Goal: Task Accomplishment & Management: Manage account settings

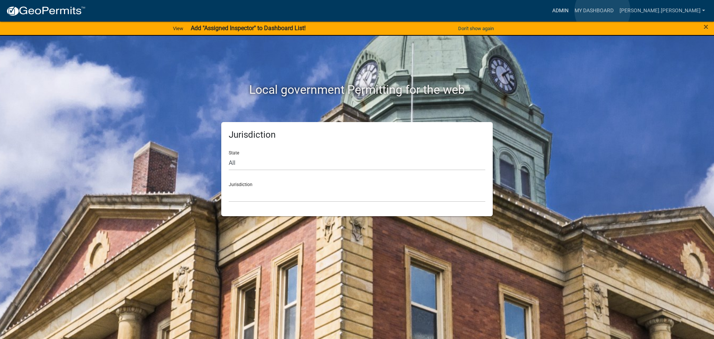
click at [572, 11] on link "Admin" at bounding box center [560, 11] width 22 height 14
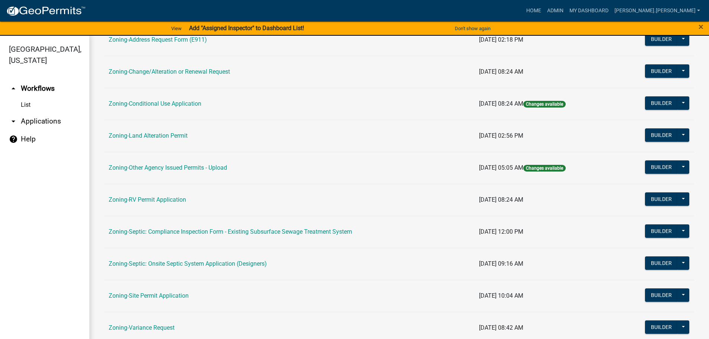
scroll to position [232, 0]
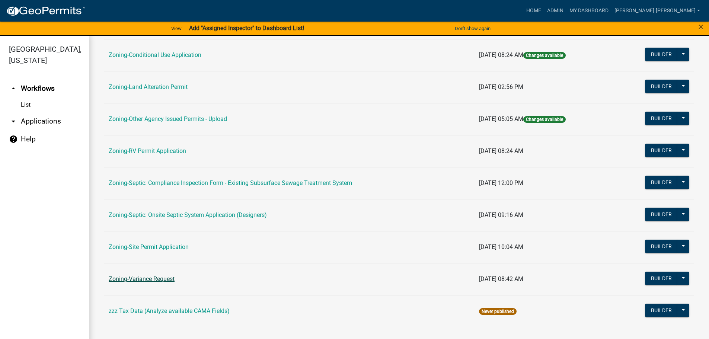
click at [160, 281] on link "Zoning-Variance Request" at bounding box center [142, 278] width 66 height 7
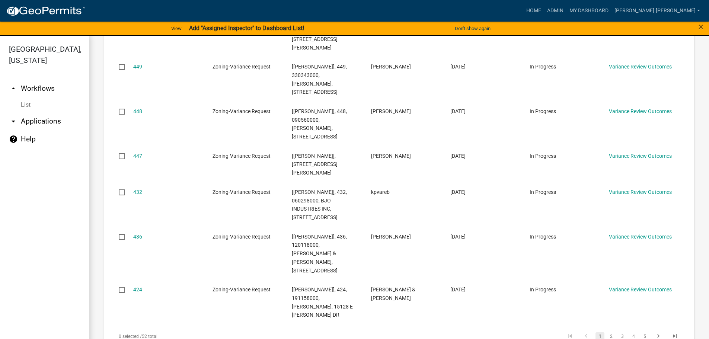
scroll to position [863, 0]
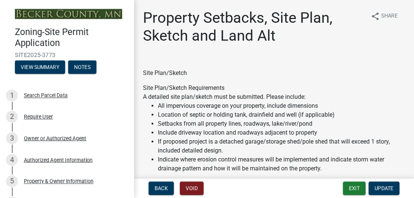
select select "7b13c63f-e699-4112-b373-98fbd28ec536"
select select "23d9b77f-888b-4fb8-92b8-bb321afa0fee"
select select "b56a4575-9846-47cf-8067-c59a4853da22"
select select "b9185151-7fec-488a-a719-f11a93338dbd"
select select "e8ab2dc3-aa3f-46f3-9b4a-37eb25ad84af"
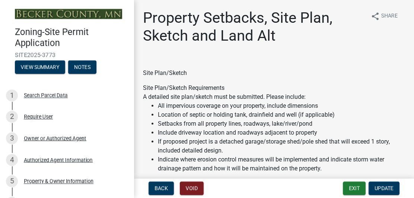
select select "b98836ba-4715-455d-97ab-be9a9df498a8"
select select "c8b8ea71-7088-4e87-a493-7bc88cc2835b"
select select "133211ff-91ce-4a0a-9235-b48a7e2069a0"
select select "19d13e65-c93d-443e-910a-7a17299544cc"
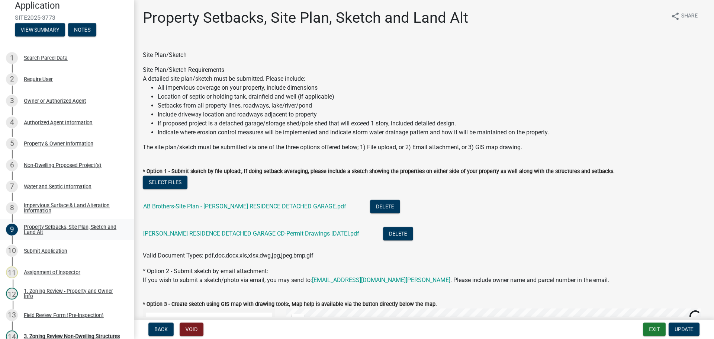
scroll to position [112, 0]
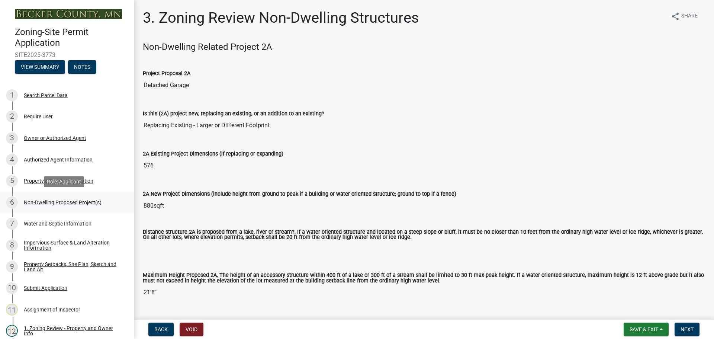
click at [89, 202] on div "Non-Dwelling Proposed Project(s)" at bounding box center [63, 202] width 78 height 5
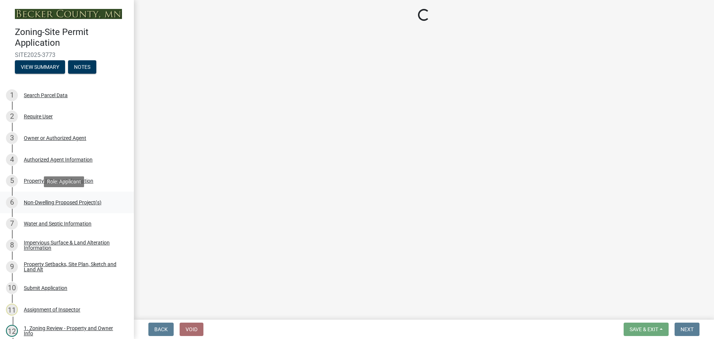
select select "273652f8-2357-47c0-90cc-77e373caeeb7"
select select "68d85482-c11a-4398-9267-999385c995bf"
select select "c901b724-8e9a-499b-811d-f72064c7192a"
select select "2f5256da-032f-4d83-a987-757f6ff4d08a"
select select "631cb132-8247-428e-8497-89422107eaf4"
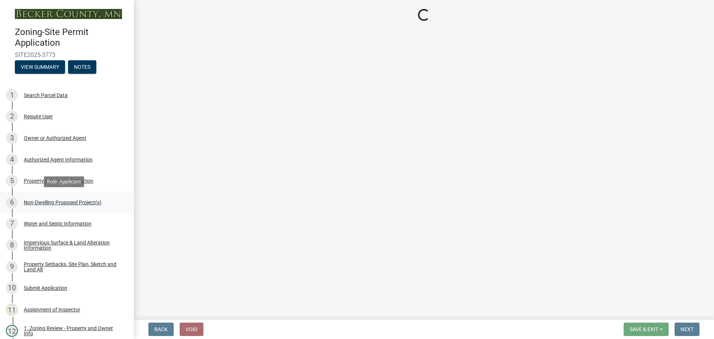
select select "00898f61-7ba8-49f3-9ca7-7e396e8a7c45"
select select "a9a8393f-3c28-47b8-b6d9-84c94641c3fc"
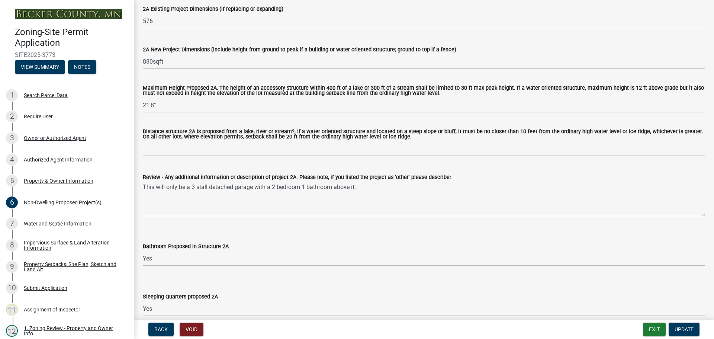
scroll to position [298, 0]
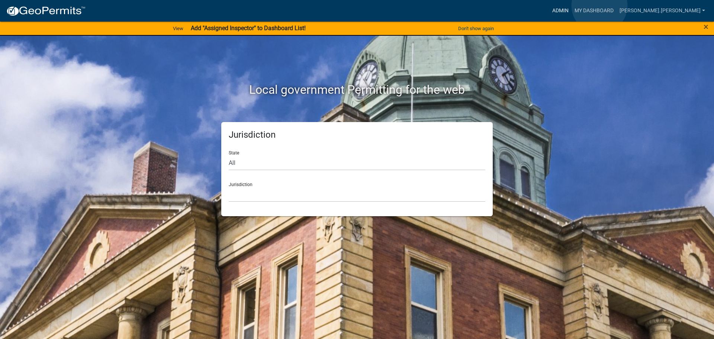
click at [572, 6] on link "Admin" at bounding box center [560, 11] width 22 height 14
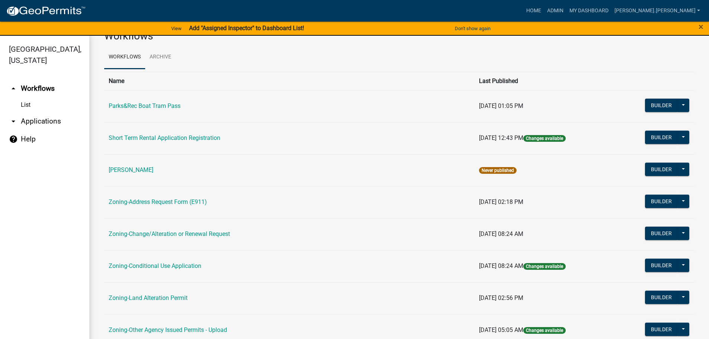
scroll to position [112, 0]
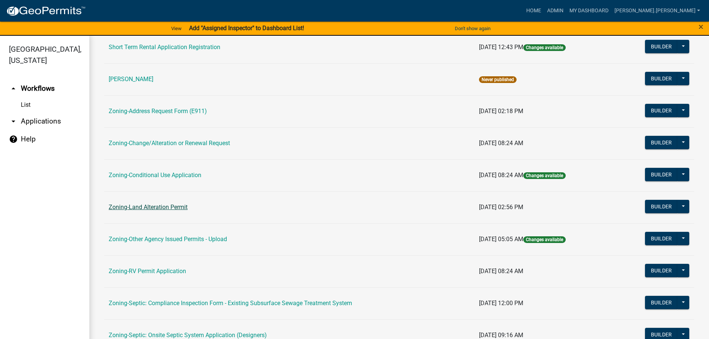
click at [166, 211] on link "Zoning-Land Alteration Permit" at bounding box center [148, 206] width 79 height 7
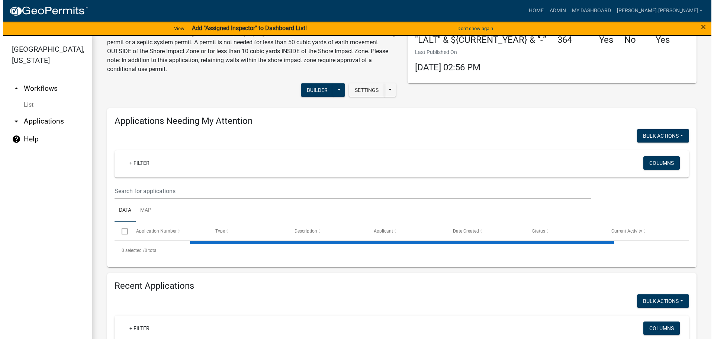
scroll to position [112, 0]
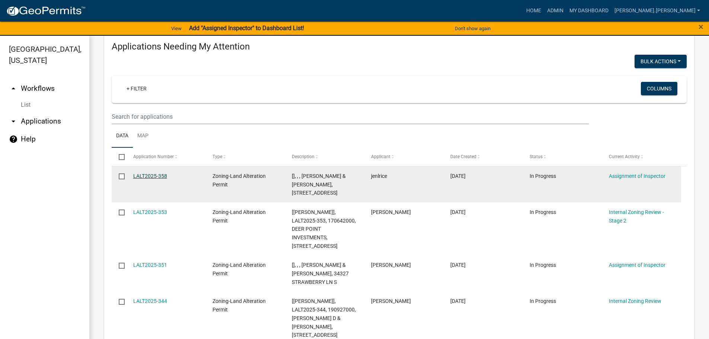
click at [156, 175] on link "LALT2025-358" at bounding box center [150, 176] width 34 height 6
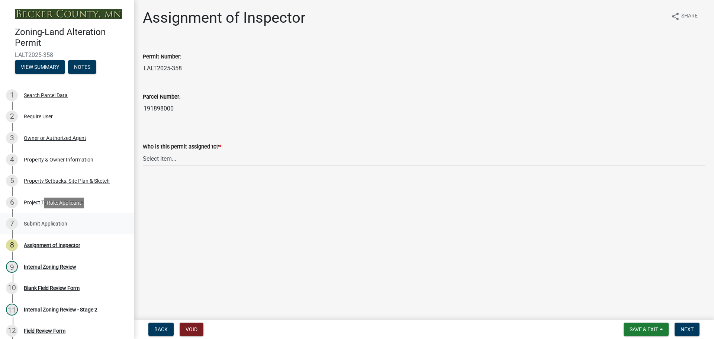
click at [66, 226] on div "Submit Application" at bounding box center [46, 223] width 44 height 5
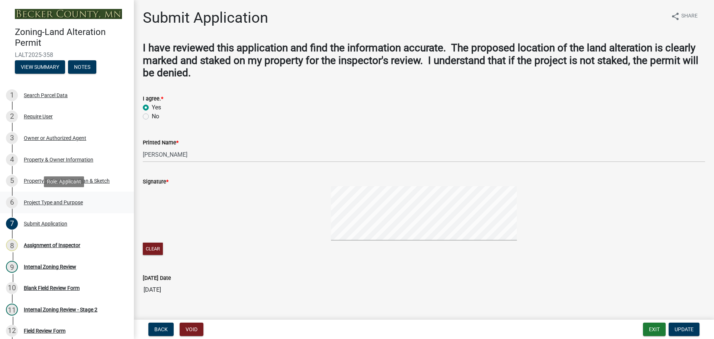
click at [65, 202] on div "Project Type and Purpose" at bounding box center [53, 202] width 59 height 5
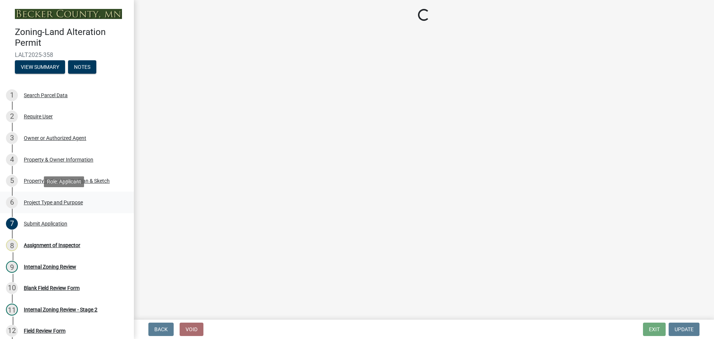
select select "01e2a01a-b556-49ee-a6a2-c6a398ef1577"
select select "bab05767-cfd3-44e9-9918-e637f1e88860"
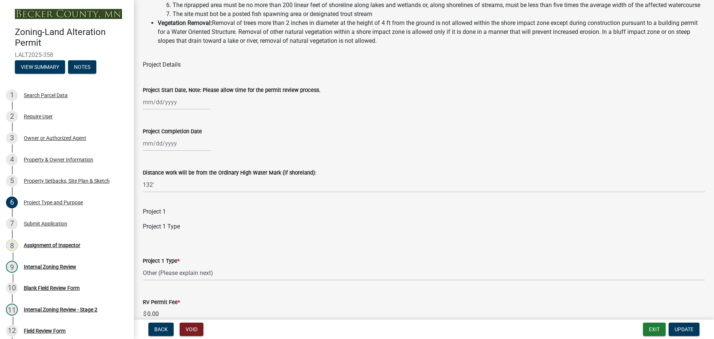
scroll to position [223, 0]
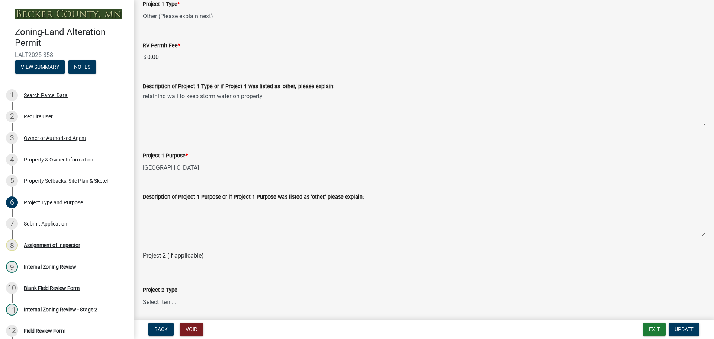
drag, startPoint x: 301, startPoint y: 120, endPoint x: 308, endPoint y: 166, distance: 46.4
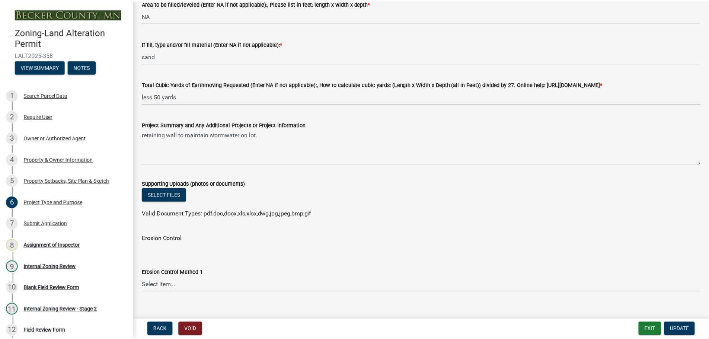
scroll to position [1013, 0]
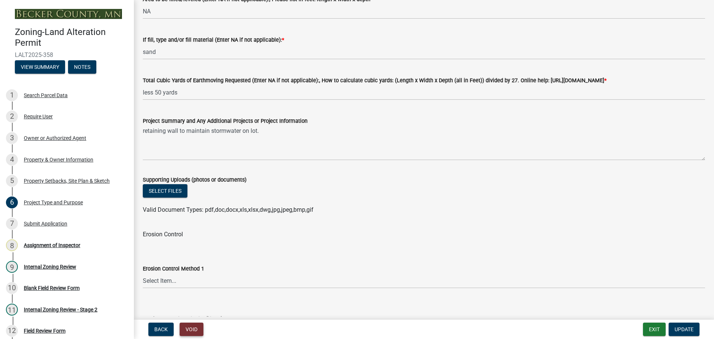
click at [187, 327] on button "Void" at bounding box center [192, 328] width 24 height 13
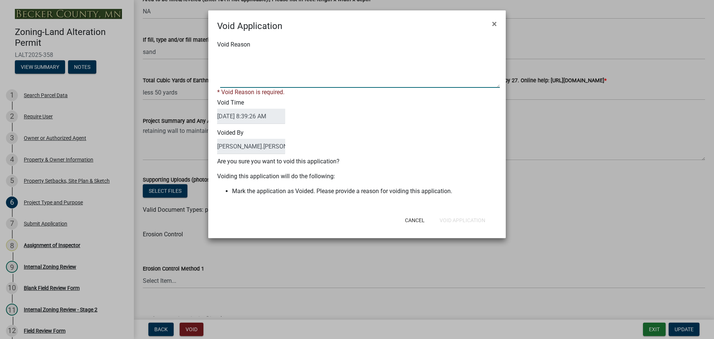
click at [252, 80] on textarea "Void Reason" at bounding box center [360, 69] width 280 height 37
click at [220, 56] on textarea "Void Reason" at bounding box center [360, 69] width 280 height 37
type textarea "work is outside of SIZ, permit not required"
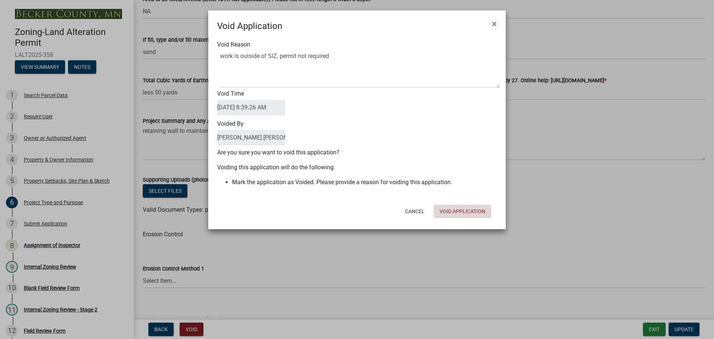
click at [446, 220] on div "Cancel Void Application" at bounding box center [405, 211] width 183 height 19
click at [457, 213] on button "Void Application" at bounding box center [463, 211] width 58 height 13
